Goal: Task Accomplishment & Management: Use online tool/utility

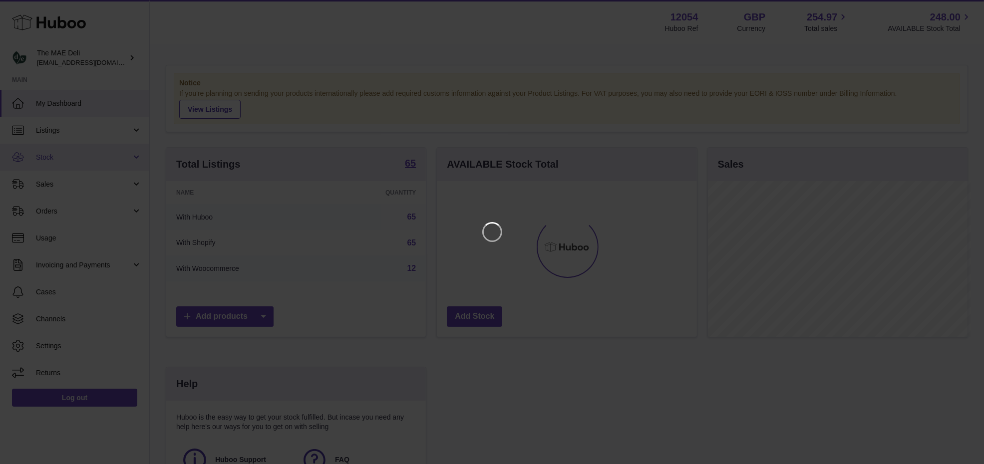
scroll to position [155, 263]
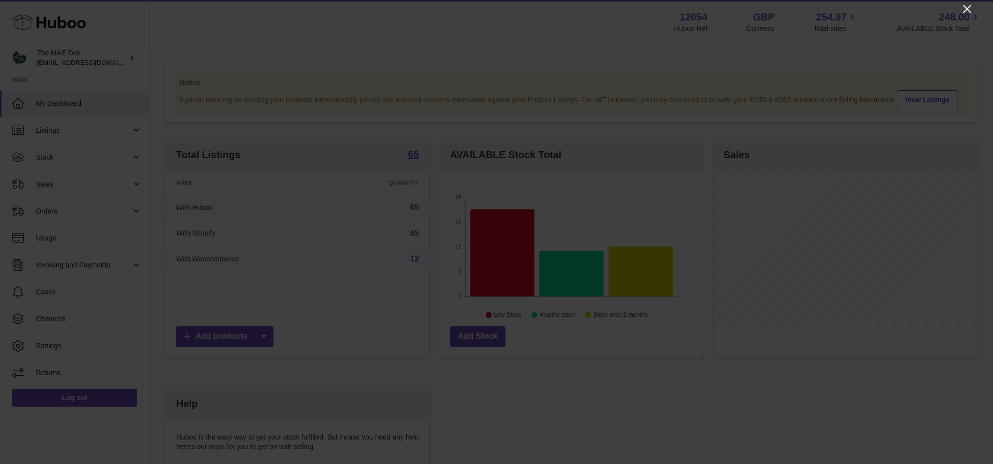
click at [961, 10] on icon "Close" at bounding box center [967, 9] width 12 height 12
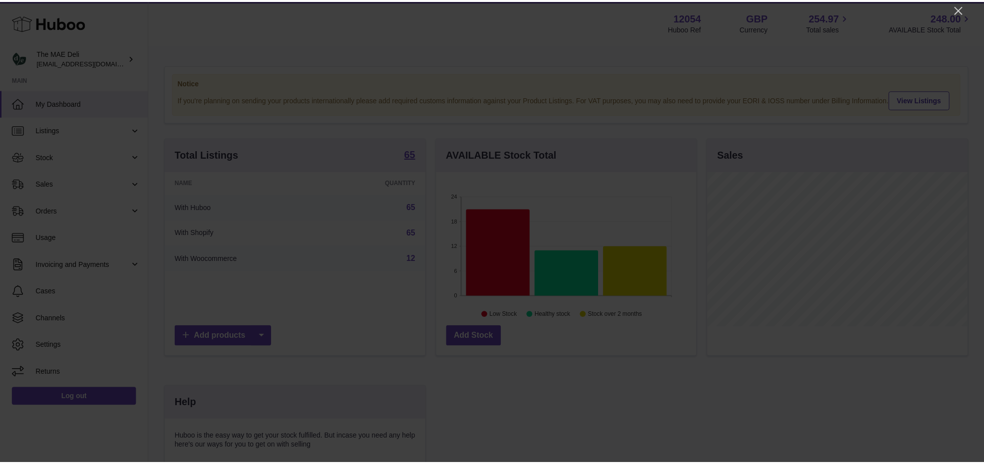
scroll to position [498960, 498857]
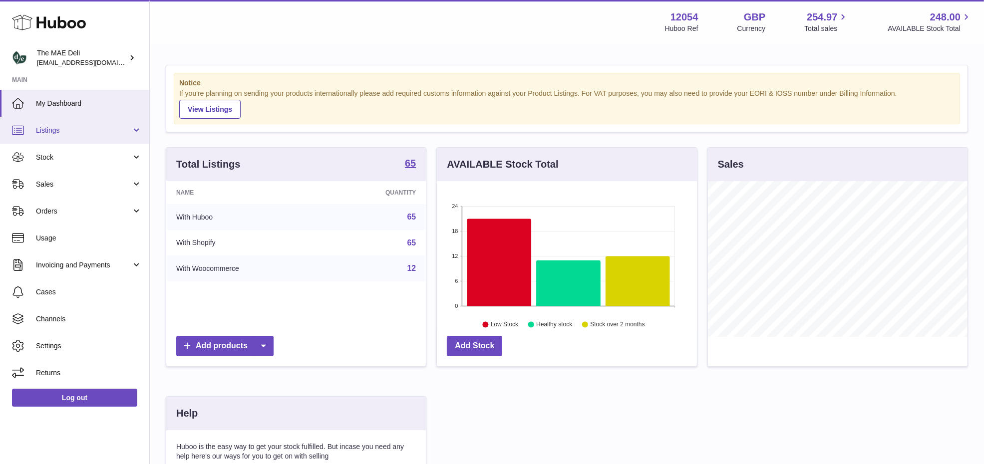
click at [72, 126] on span "Listings" at bounding box center [83, 130] width 95 height 9
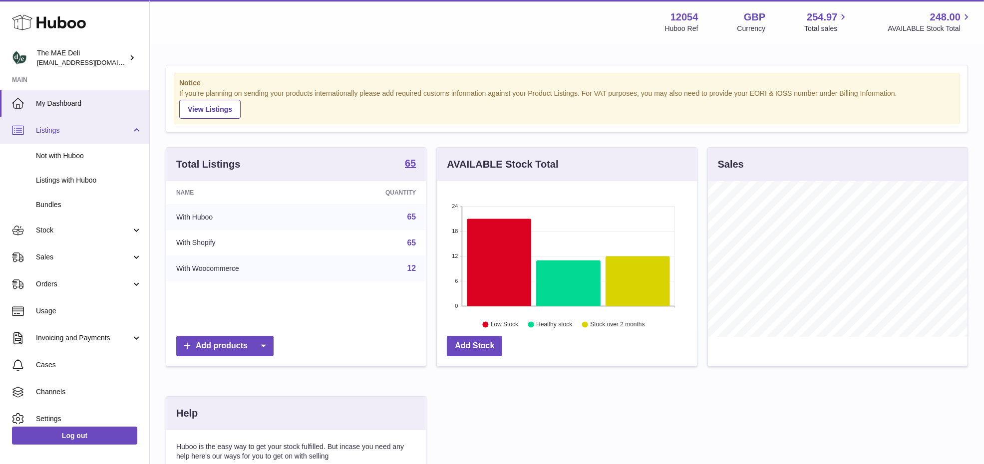
click at [98, 129] on span "Listings" at bounding box center [83, 130] width 95 height 9
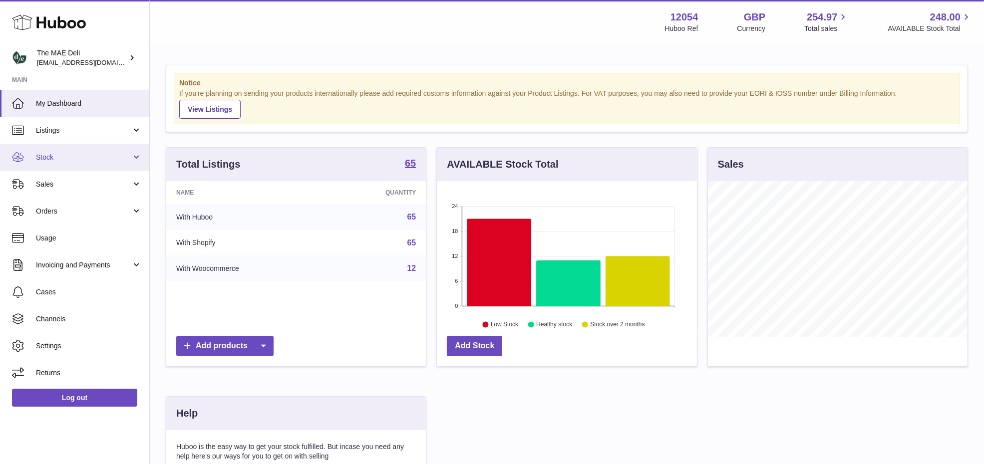
click at [80, 153] on span "Stock" at bounding box center [83, 157] width 95 height 9
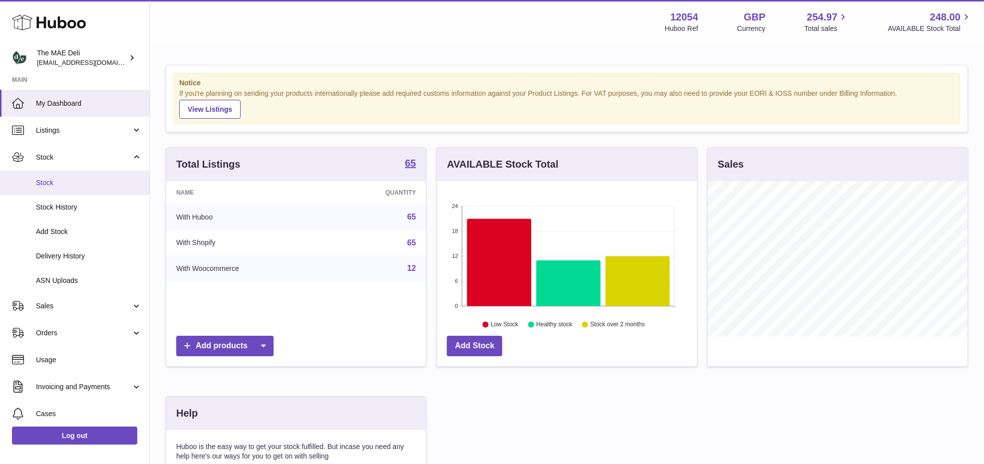
click at [67, 189] on link "Stock" at bounding box center [74, 183] width 149 height 24
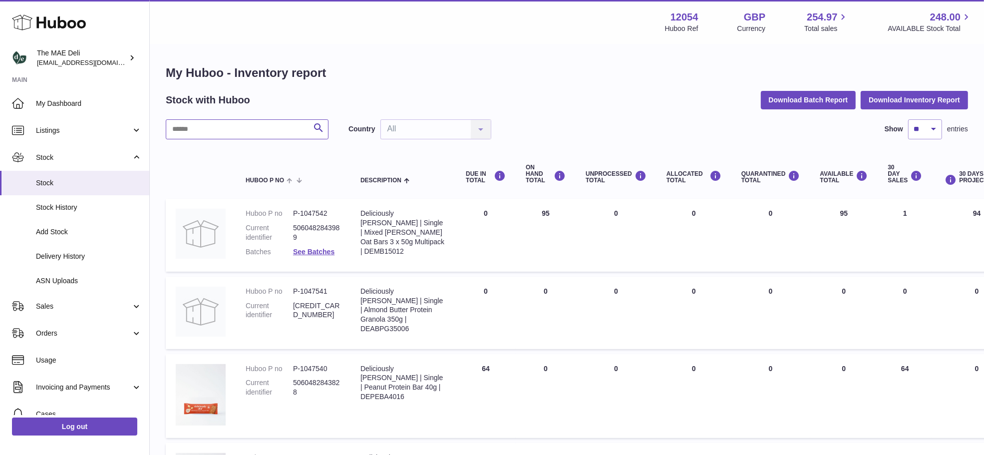
click at [231, 131] on input "text" at bounding box center [247, 129] width 163 height 20
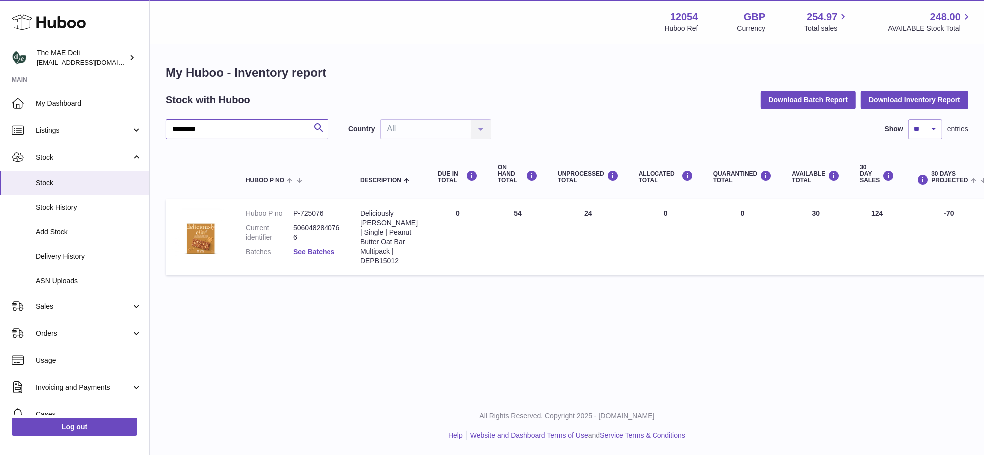
type input "*********"
click at [325, 255] on link "See Batches" at bounding box center [313, 252] width 41 height 8
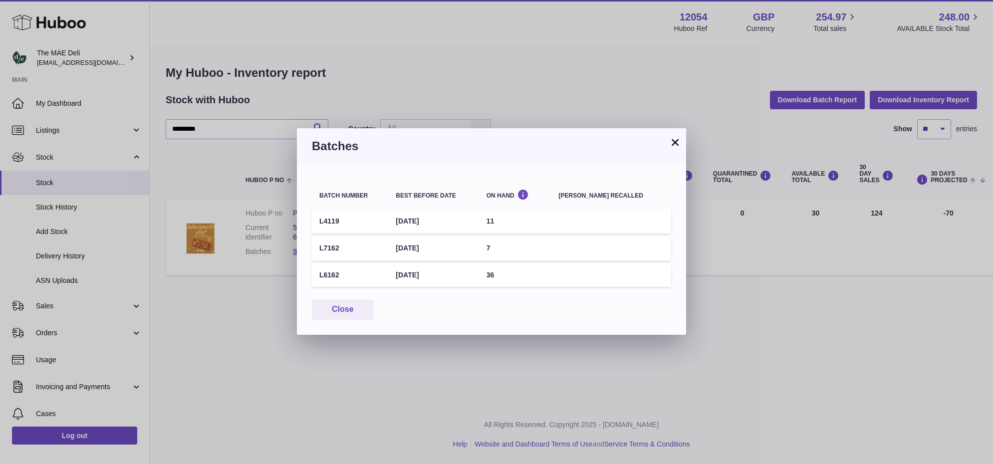
click at [677, 141] on button "×" at bounding box center [675, 142] width 12 height 12
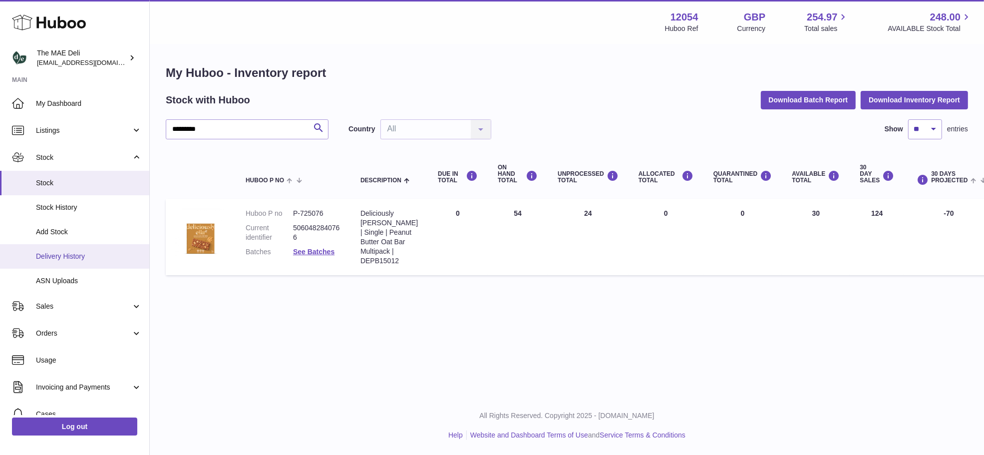
click at [73, 261] on link "Delivery History" at bounding box center [74, 256] width 149 height 24
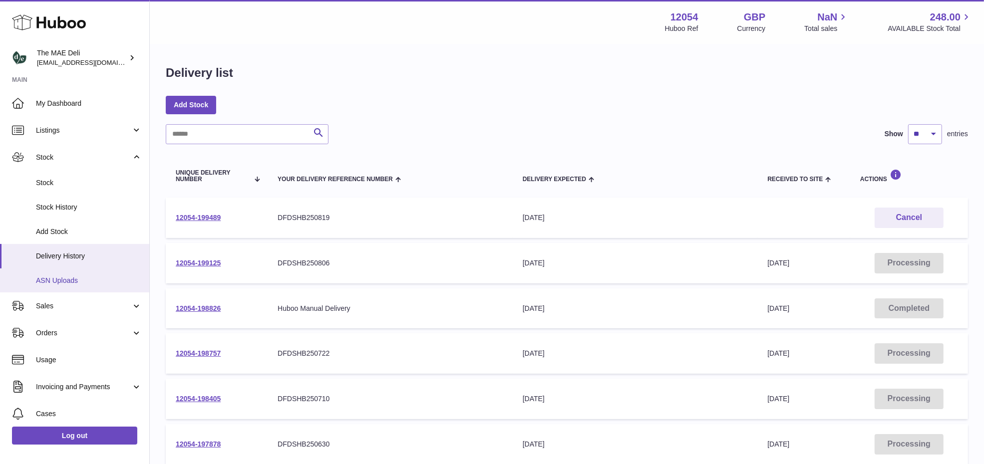
click at [81, 279] on span "ASN Uploads" at bounding box center [89, 280] width 106 height 9
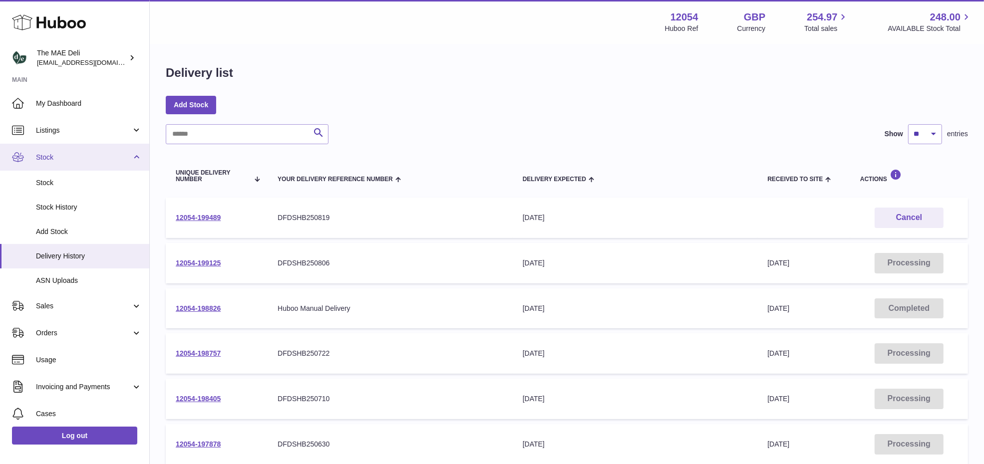
click at [55, 162] on link "Stock" at bounding box center [74, 157] width 149 height 27
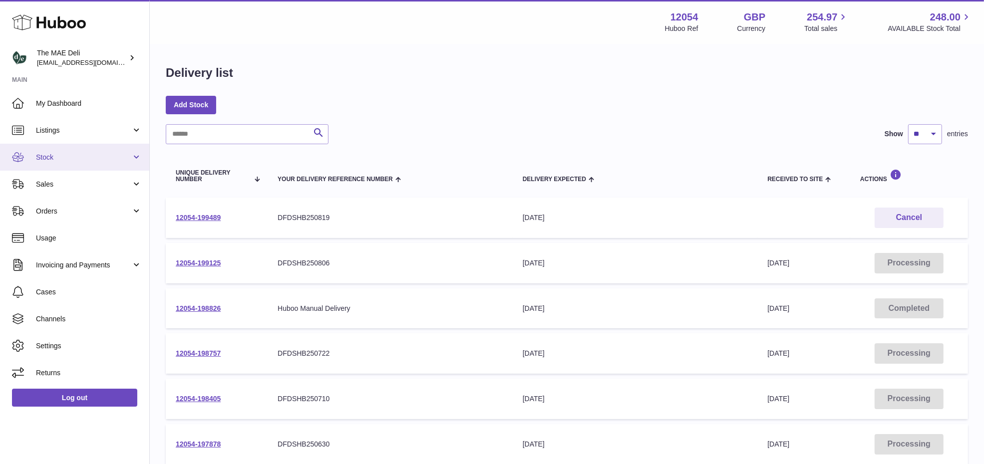
click at [61, 158] on span "Stock" at bounding box center [83, 157] width 95 height 9
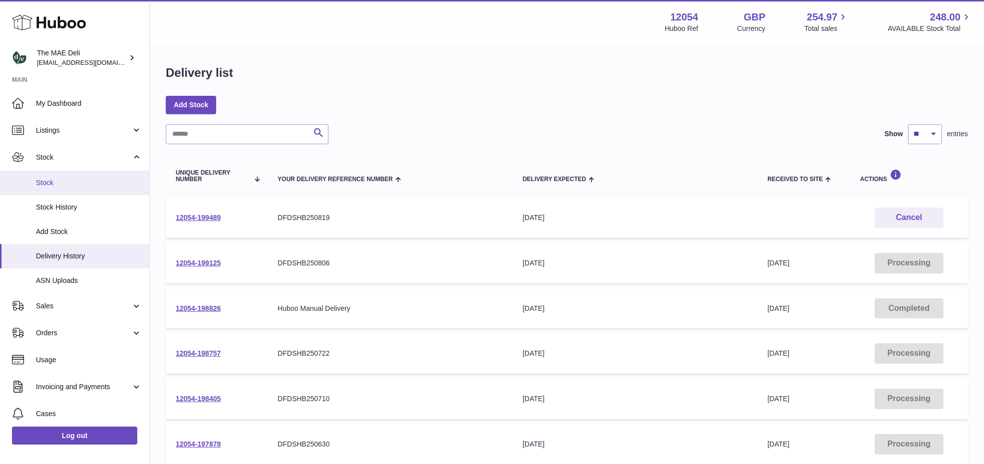
click at [58, 178] on span "Stock" at bounding box center [89, 182] width 106 height 9
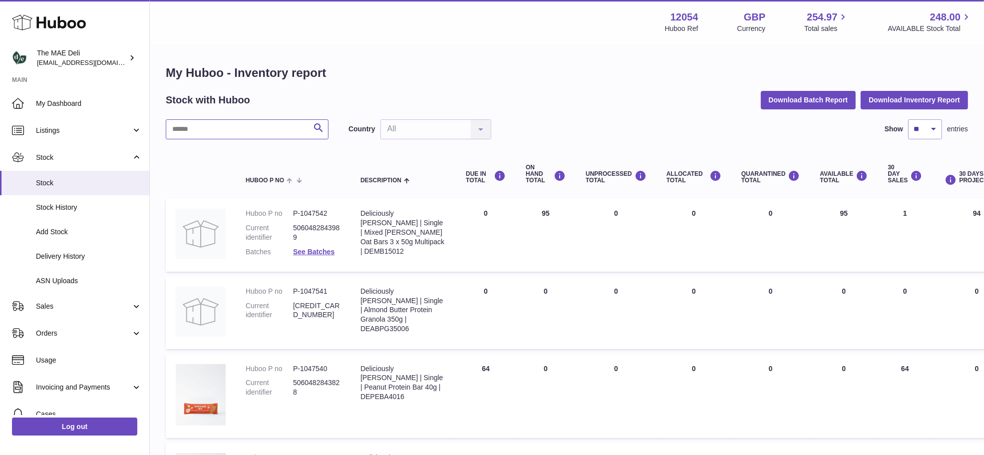
click at [231, 131] on input "text" at bounding box center [247, 129] width 163 height 20
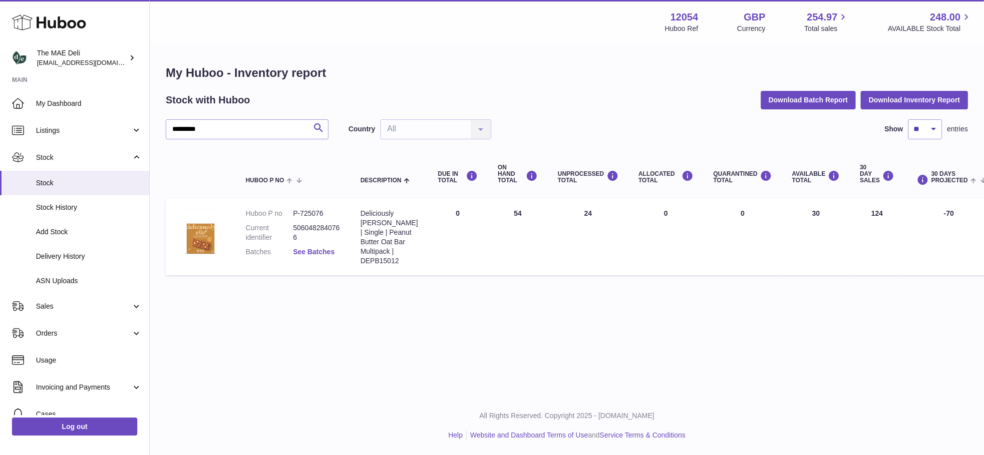
click at [331, 255] on link "See Batches" at bounding box center [313, 252] width 41 height 8
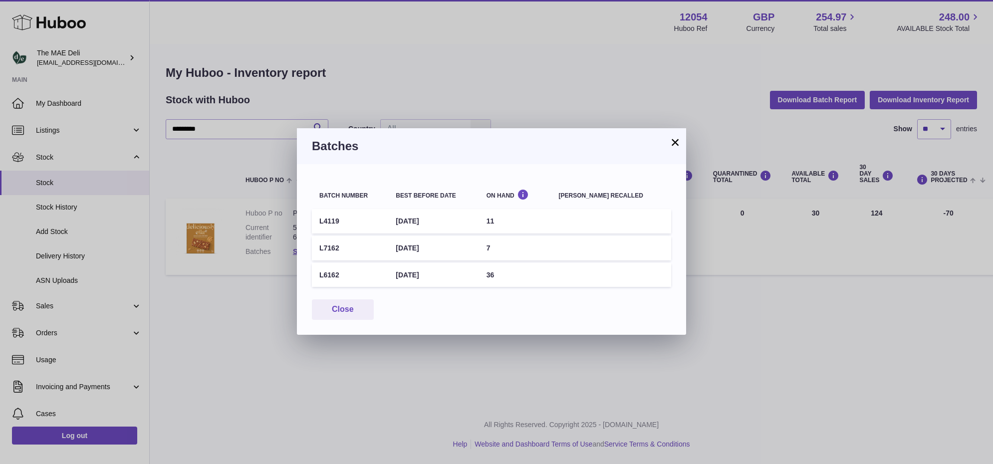
click at [680, 140] on button "×" at bounding box center [675, 142] width 12 height 12
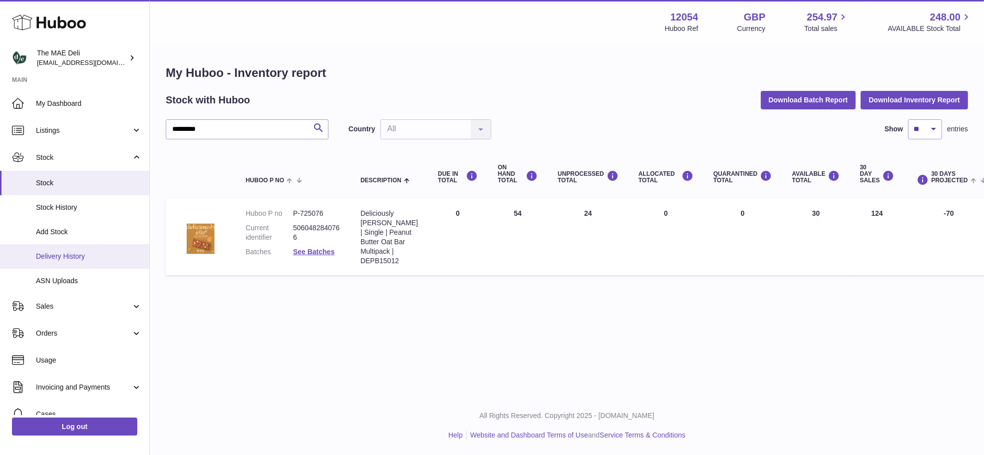
drag, startPoint x: 75, startPoint y: 282, endPoint x: 73, endPoint y: 256, distance: 26.0
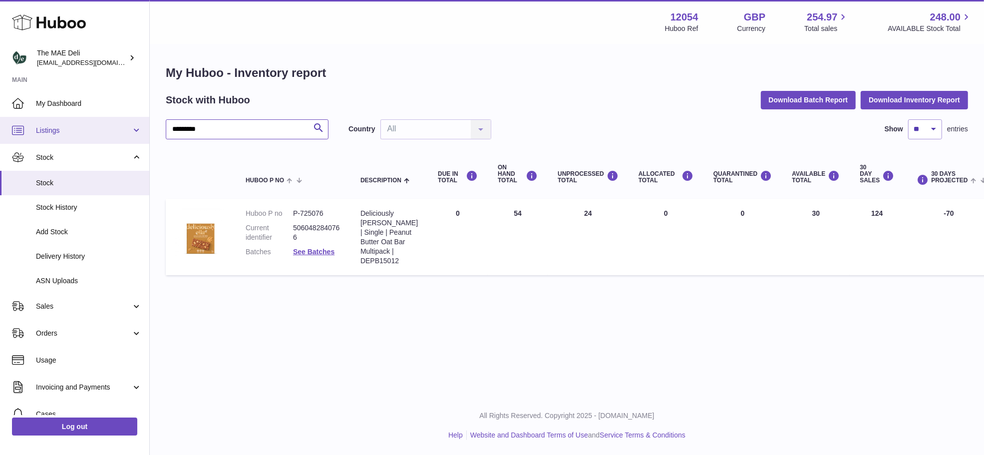
drag, startPoint x: 146, startPoint y: 135, endPoint x: 51, endPoint y: 141, distance: 95.0
click at [48, 142] on div "Huboo The MAE Deli logistics@deliciouslyella.com Main My Dashboard Listings Not…" at bounding box center [492, 227] width 984 height 455
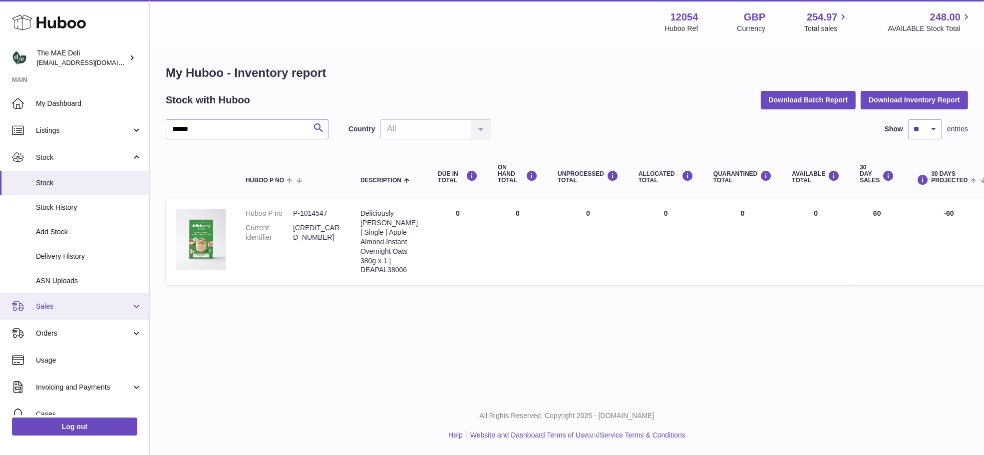
drag, startPoint x: 48, startPoint y: 306, endPoint x: 43, endPoint y: 309, distance: 5.7
click at [43, 309] on span "Sales" at bounding box center [83, 305] width 95 height 9
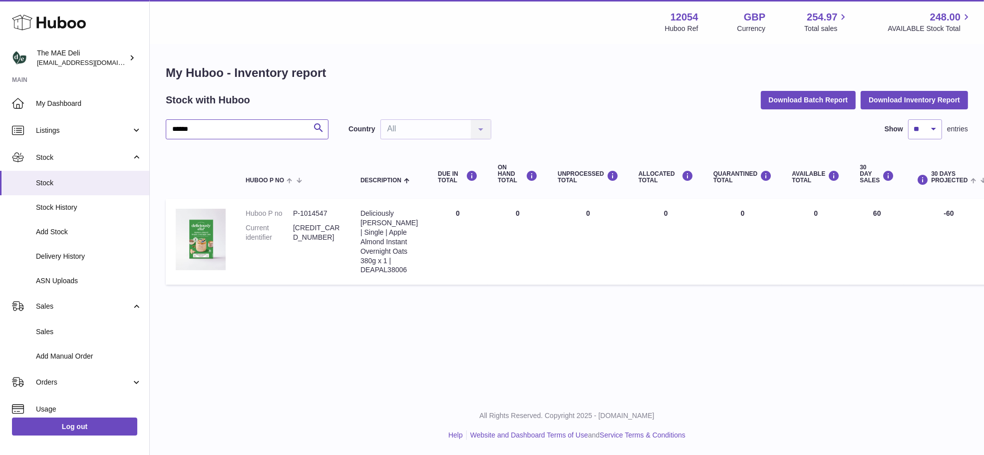
click at [256, 125] on input "******" at bounding box center [247, 129] width 163 height 20
drag, startPoint x: 235, startPoint y: 129, endPoint x: 101, endPoint y: 126, distance: 134.3
click at [101, 129] on div "Huboo The MAE Deli logistics@deliciouslyella.com Main My Dashboard Listings Not…" at bounding box center [492, 227] width 984 height 455
type input "*********"
click at [300, 250] on link "See Batches" at bounding box center [313, 252] width 41 height 8
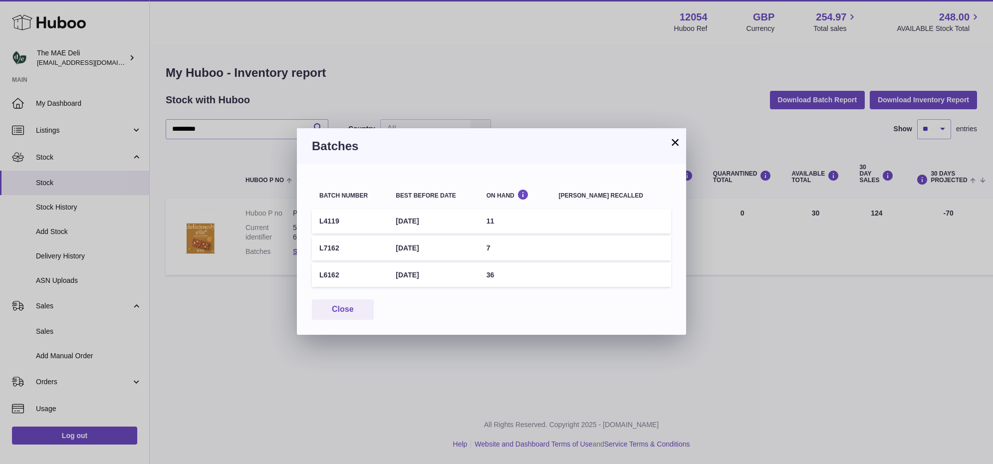
click at [672, 144] on button "×" at bounding box center [675, 142] width 12 height 12
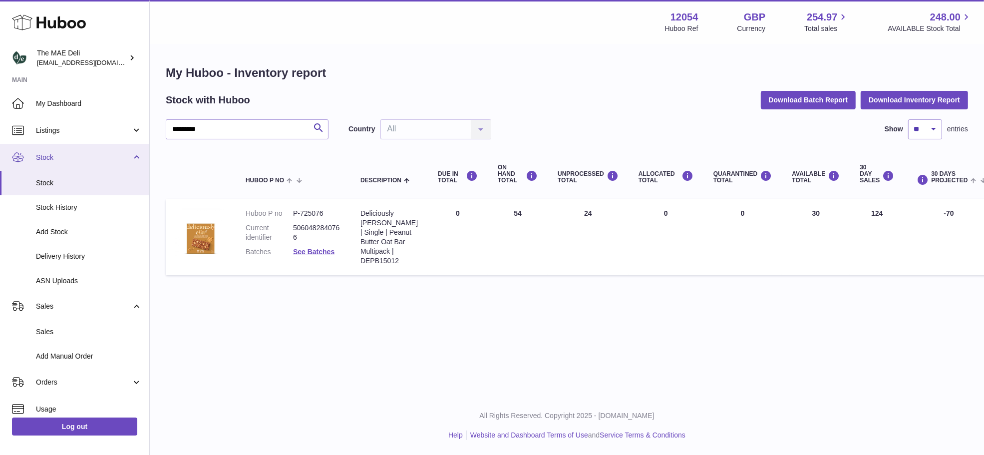
click at [93, 160] on span "Stock" at bounding box center [83, 157] width 95 height 9
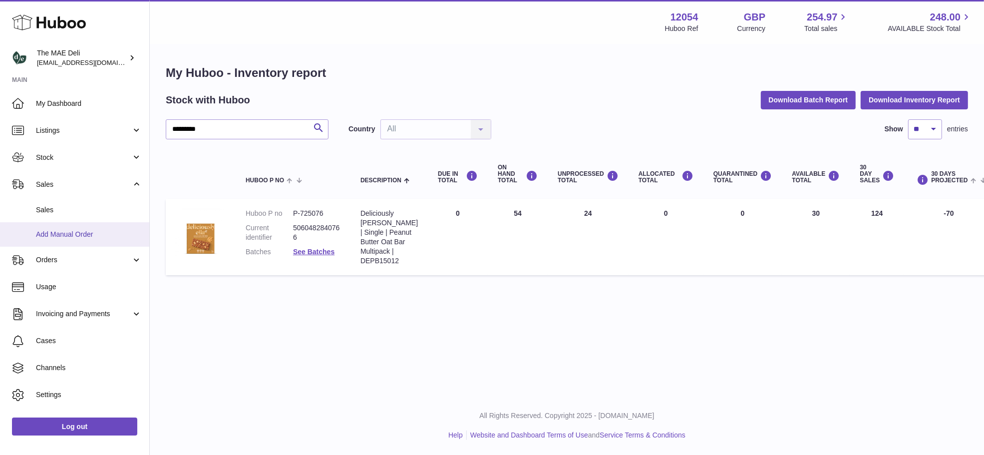
click at [71, 232] on span "Add Manual Order" at bounding box center [89, 234] width 106 height 9
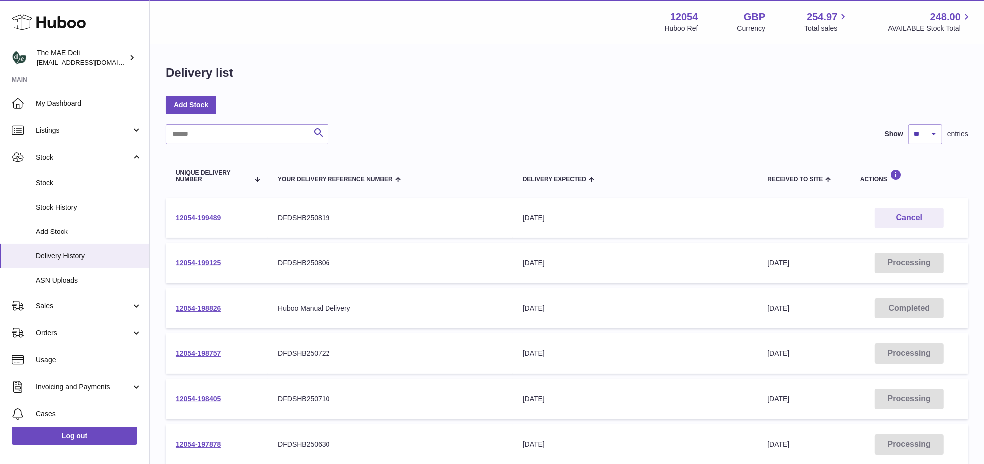
click at [218, 218] on link "12054-199489" at bounding box center [198, 218] width 45 height 8
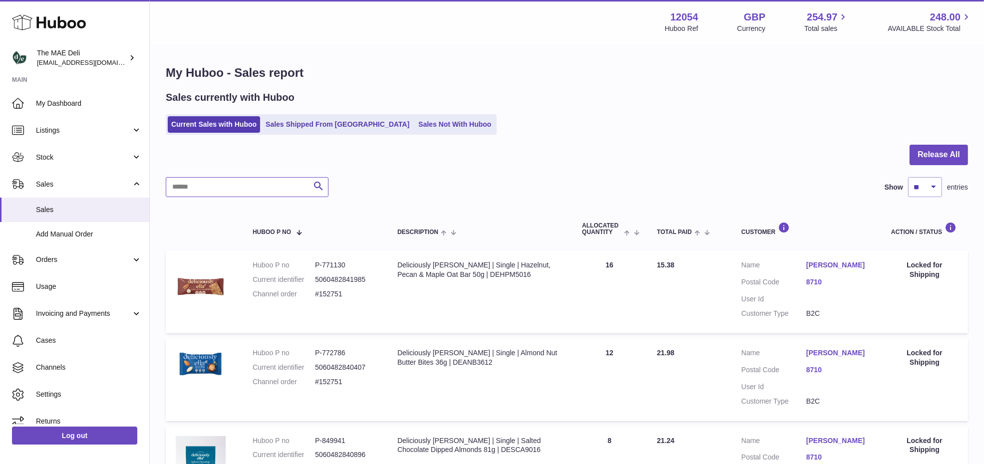
click at [256, 188] on input "text" at bounding box center [247, 187] width 163 height 20
click at [306, 124] on link "Sales Shipped From Huboo" at bounding box center [337, 124] width 151 height 16
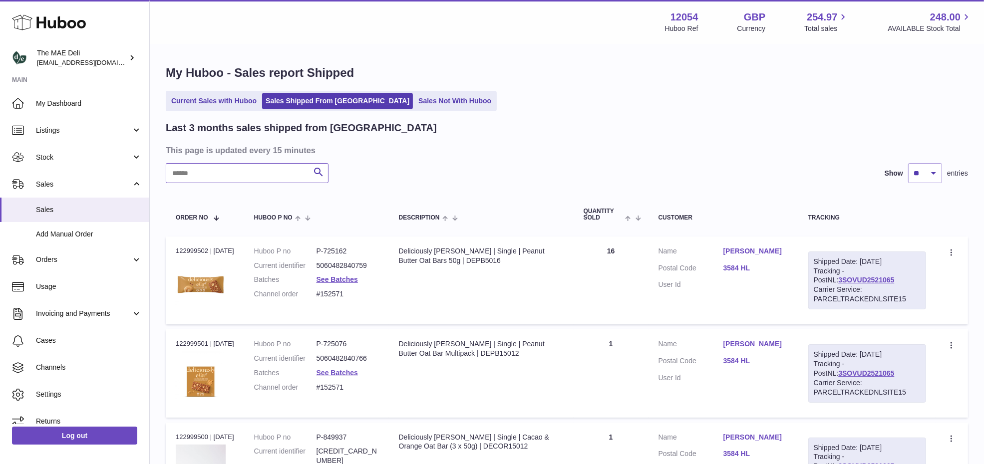
click at [237, 176] on input "text" at bounding box center [247, 173] width 163 height 20
paste input "******"
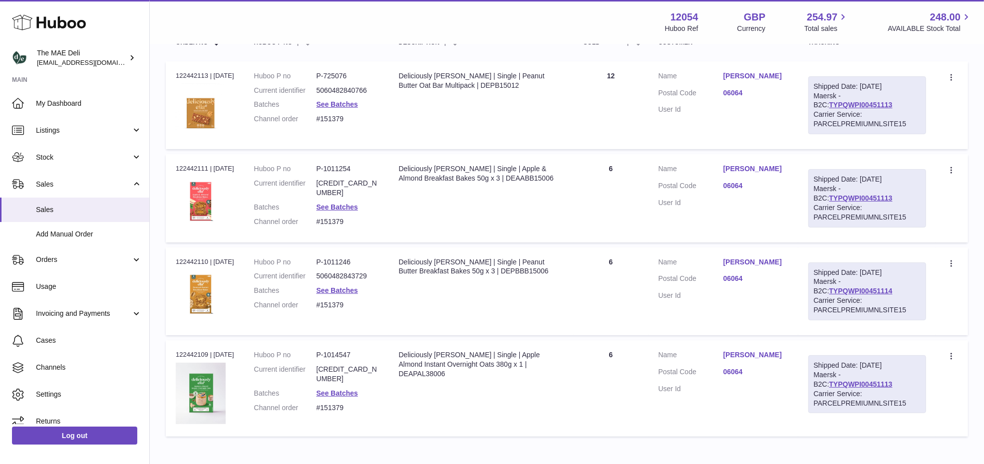
scroll to position [187, 0]
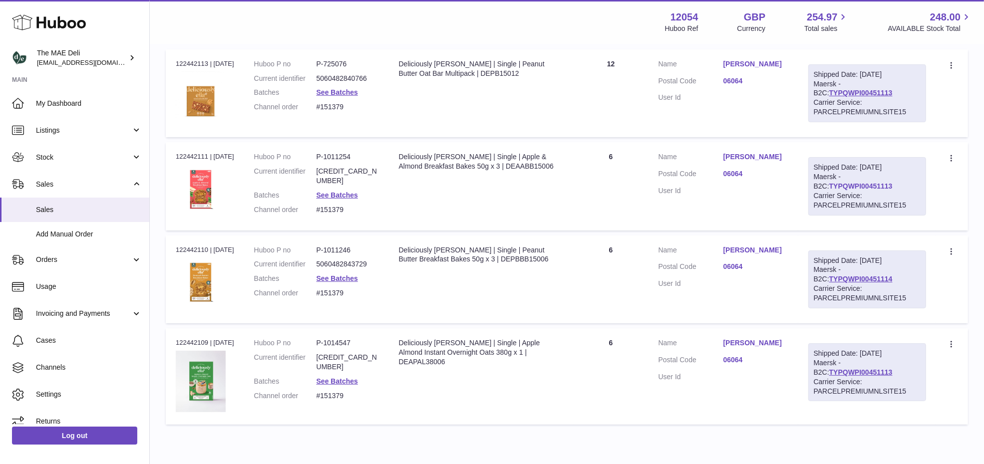
type input "******"
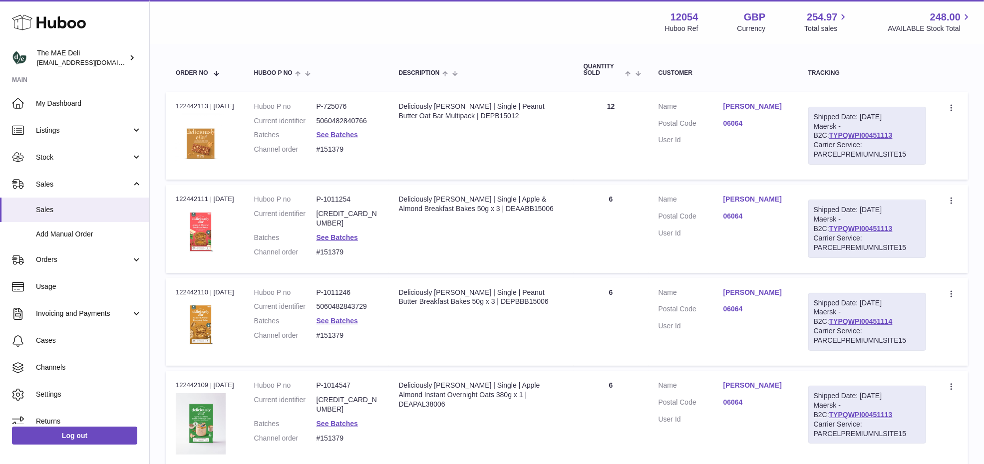
scroll to position [125, 0]
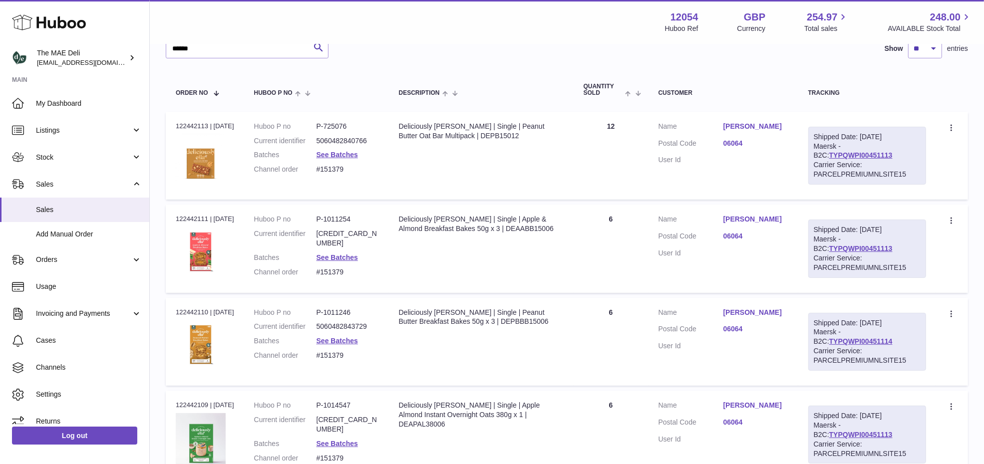
click at [342, 309] on dd "P-1011246" at bounding box center [347, 312] width 62 height 9
copy dd "1011246"
click at [66, 156] on span "Stock" at bounding box center [83, 157] width 95 height 9
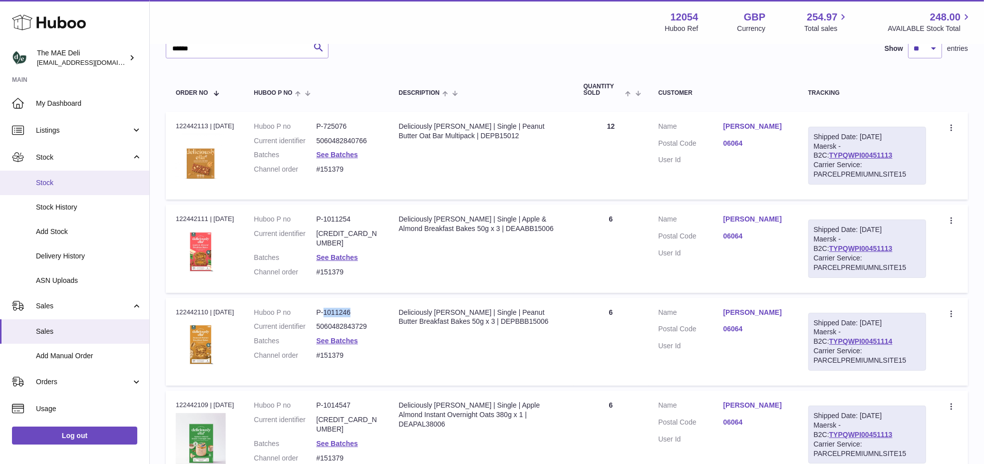
click at [64, 180] on span "Stock" at bounding box center [89, 182] width 106 height 9
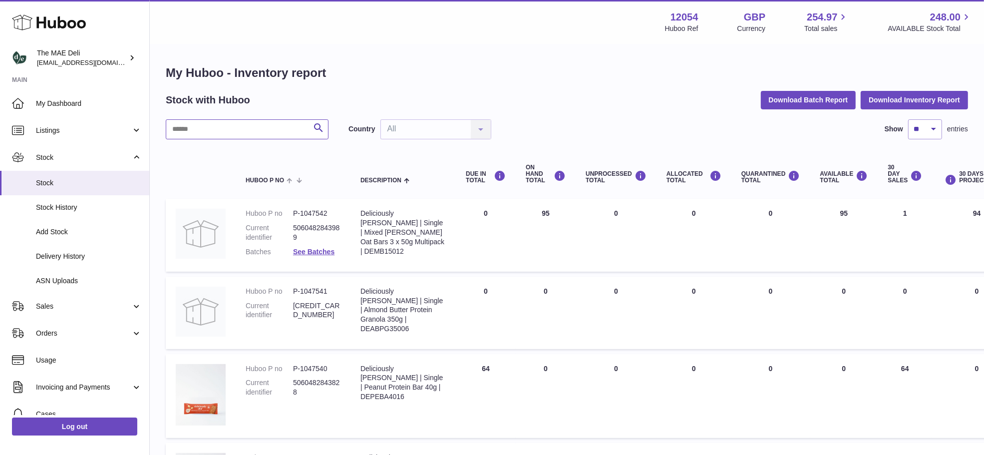
click at [196, 131] on input "text" at bounding box center [247, 129] width 163 height 20
paste input "*******"
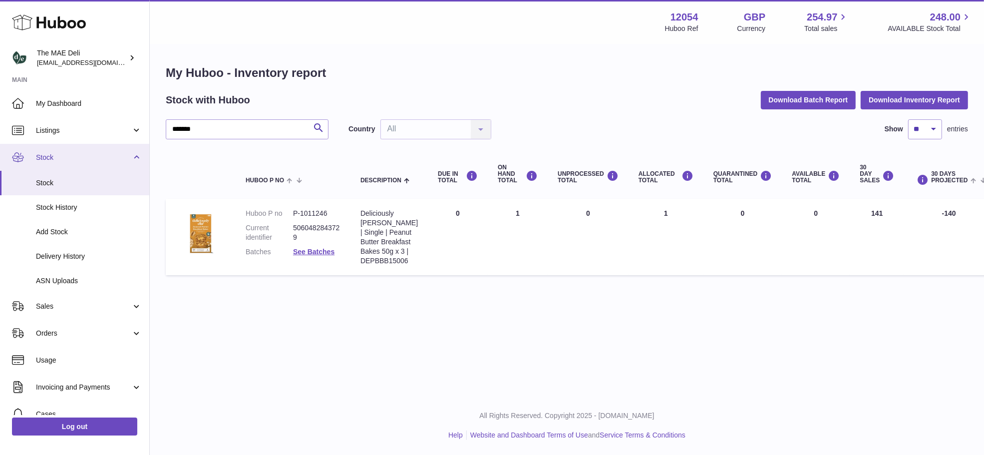
click at [88, 159] on span "Stock" at bounding box center [83, 157] width 95 height 9
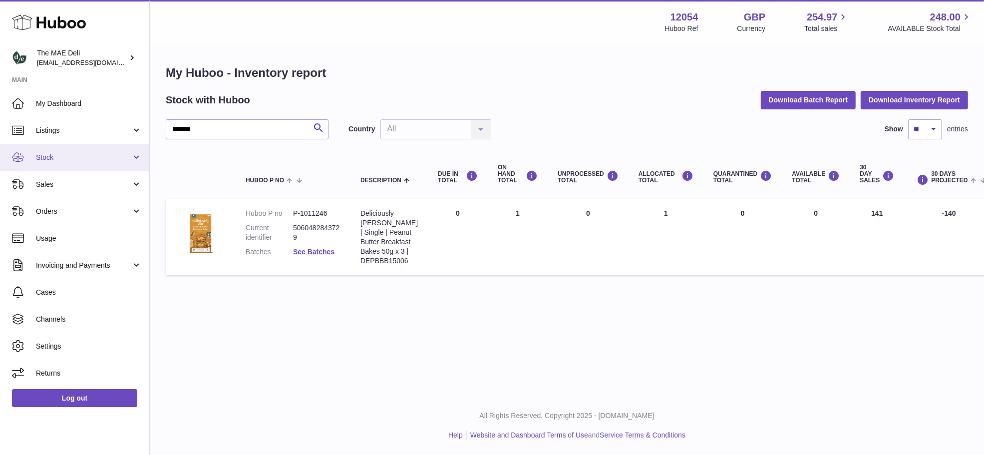
click at [86, 163] on link "Stock" at bounding box center [74, 157] width 149 height 27
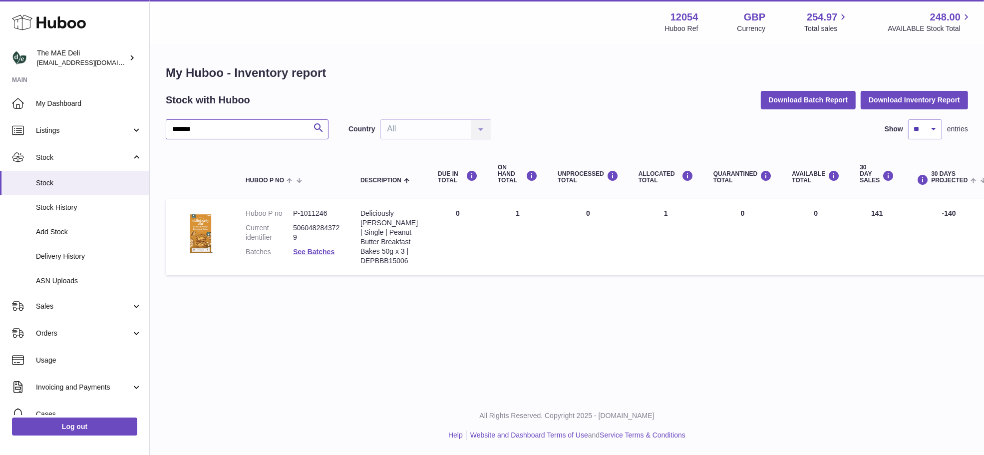
click at [186, 131] on input "*******" at bounding box center [247, 129] width 163 height 20
type input "******"
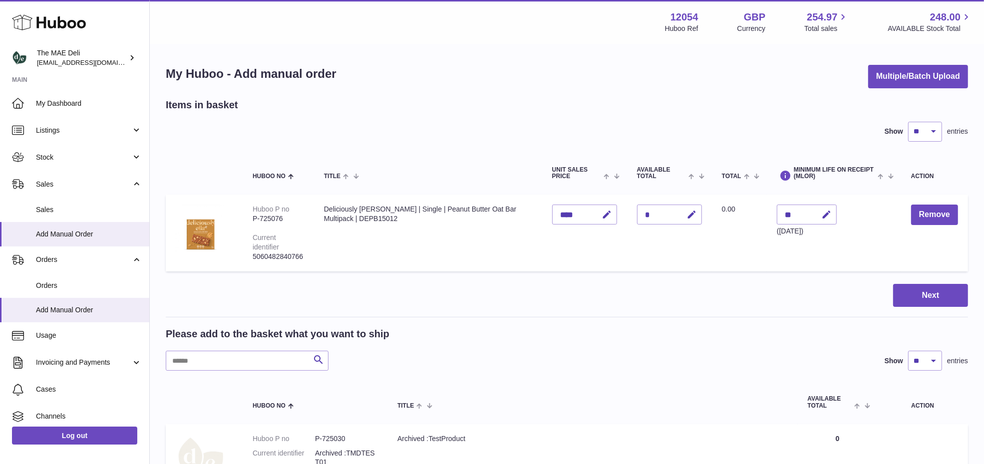
click at [650, 215] on div "*" at bounding box center [669, 215] width 65 height 20
click at [644, 215] on div "*" at bounding box center [669, 215] width 65 height 20
click at [637, 220] on div "*" at bounding box center [669, 215] width 65 height 20
click at [686, 213] on icon "button" at bounding box center [691, 215] width 10 height 10
type input "**"
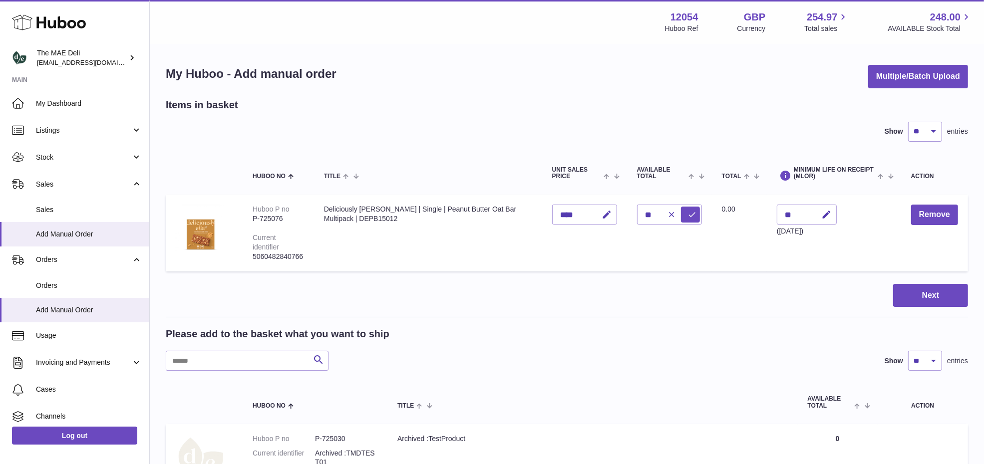
click at [637, 303] on div "Next" at bounding box center [567, 295] width 802 height 23
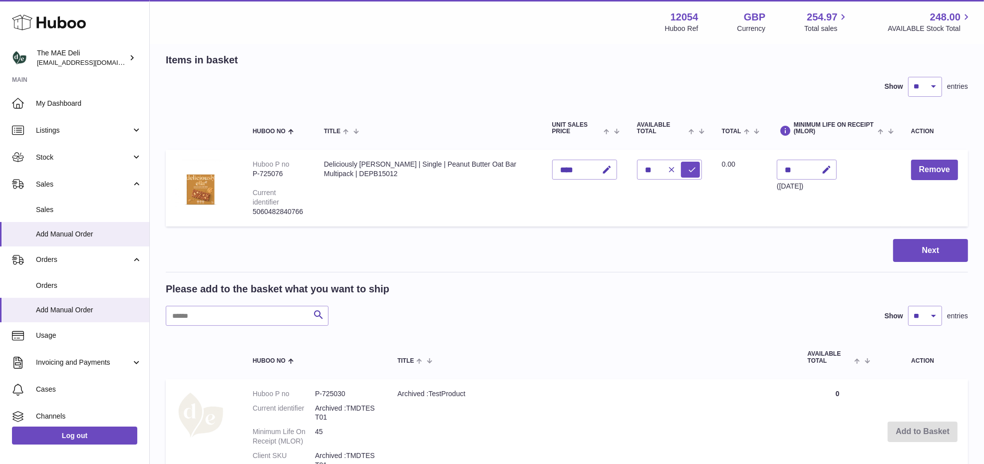
scroll to position [62, 0]
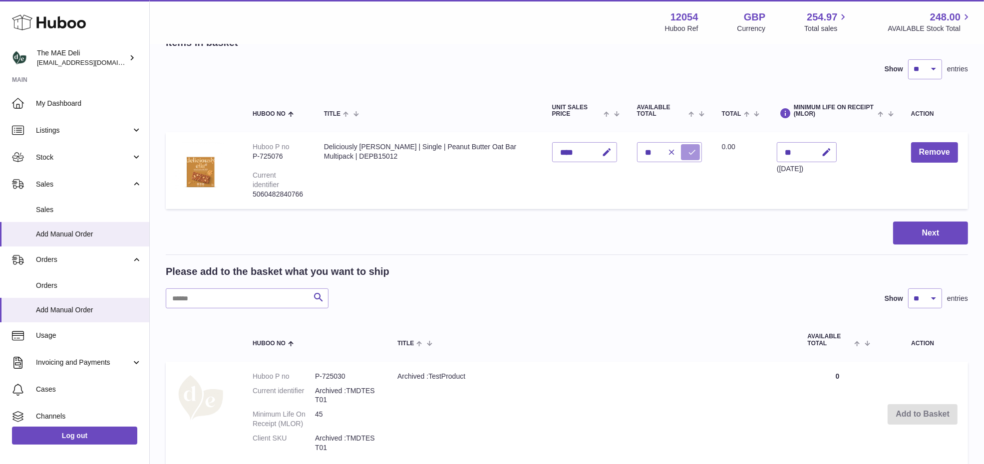
click at [687, 153] on icon "submit" at bounding box center [691, 152] width 9 height 9
click at [671, 232] on div "Next" at bounding box center [567, 233] width 802 height 23
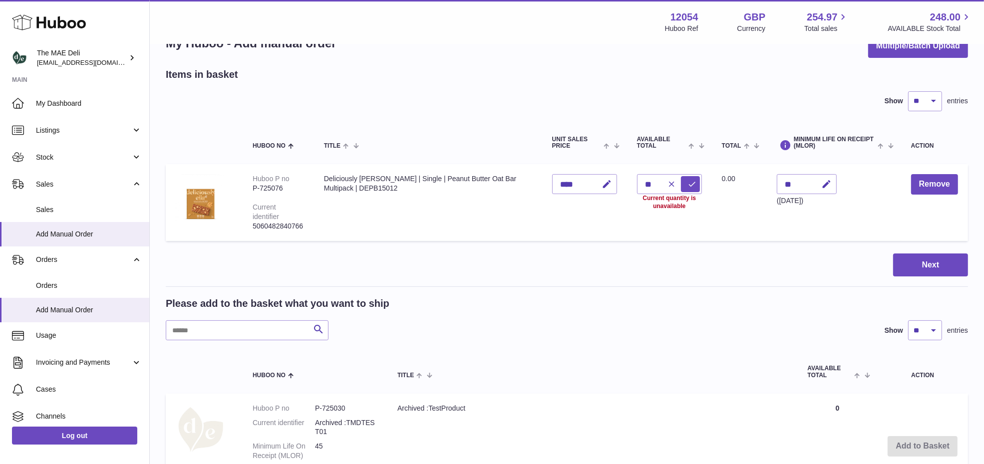
scroll to position [0, 0]
